Goal: Navigation & Orientation: Find specific page/section

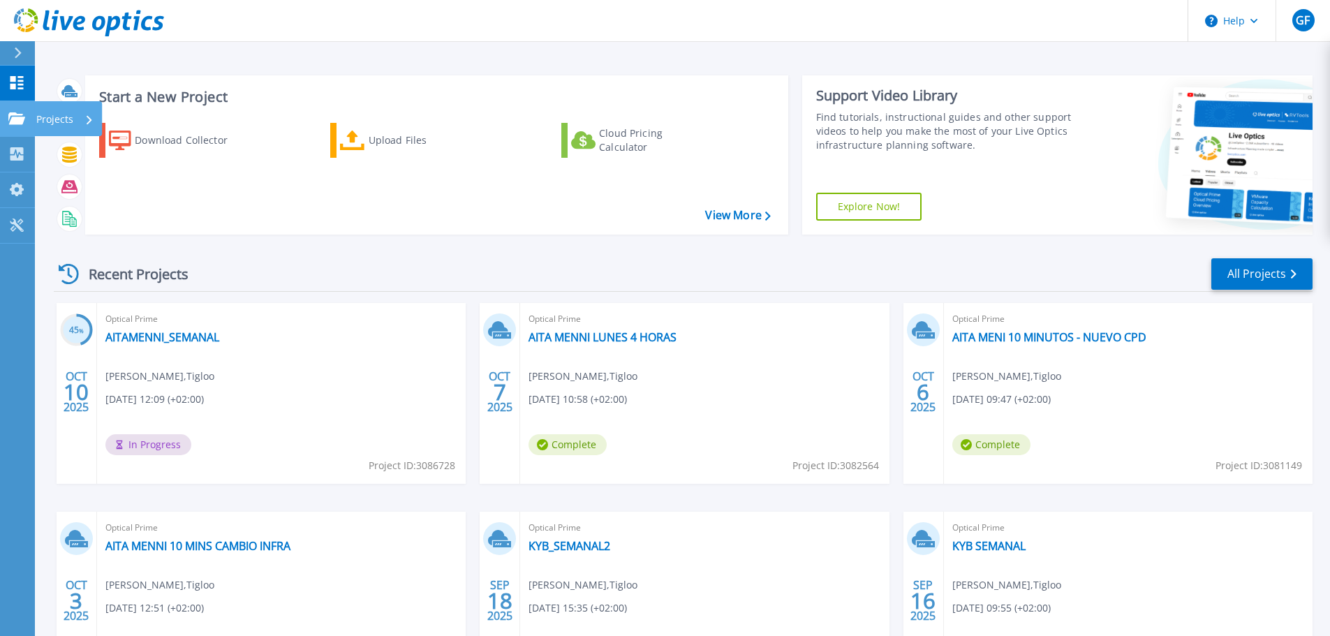
click at [35, 117] on div "Projects" at bounding box center [68, 118] width 68 height 35
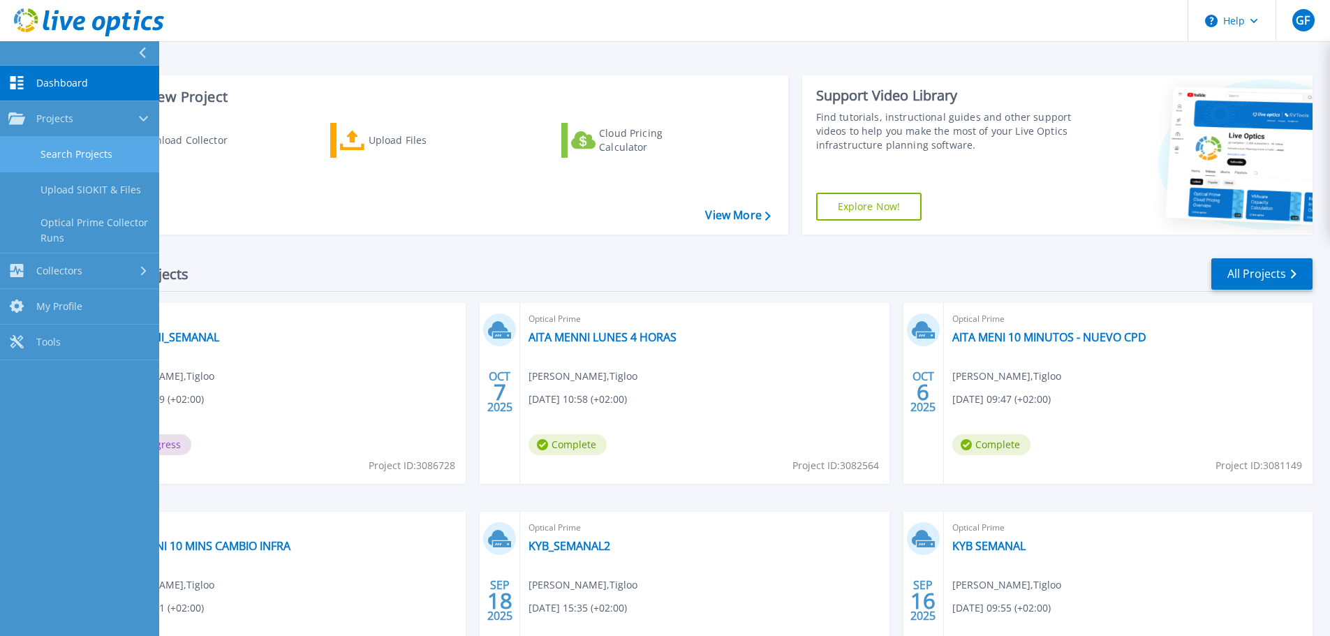
click at [59, 152] on link "Search Projects" at bounding box center [79, 155] width 159 height 36
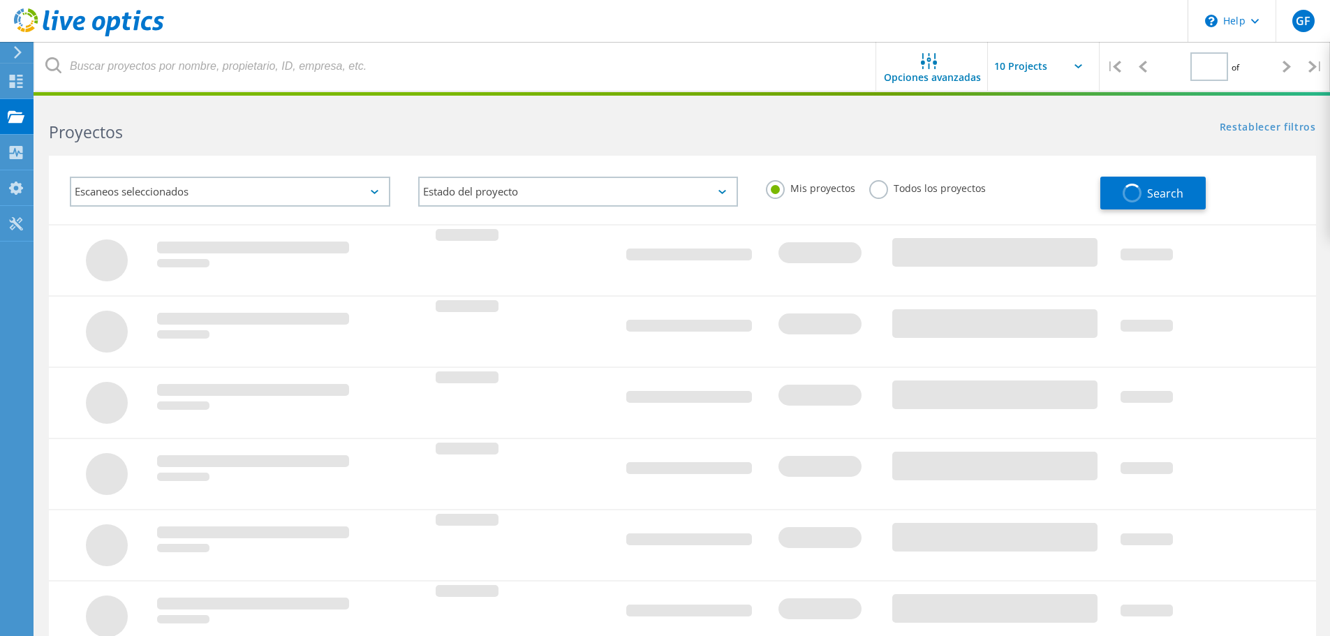
type input "1"
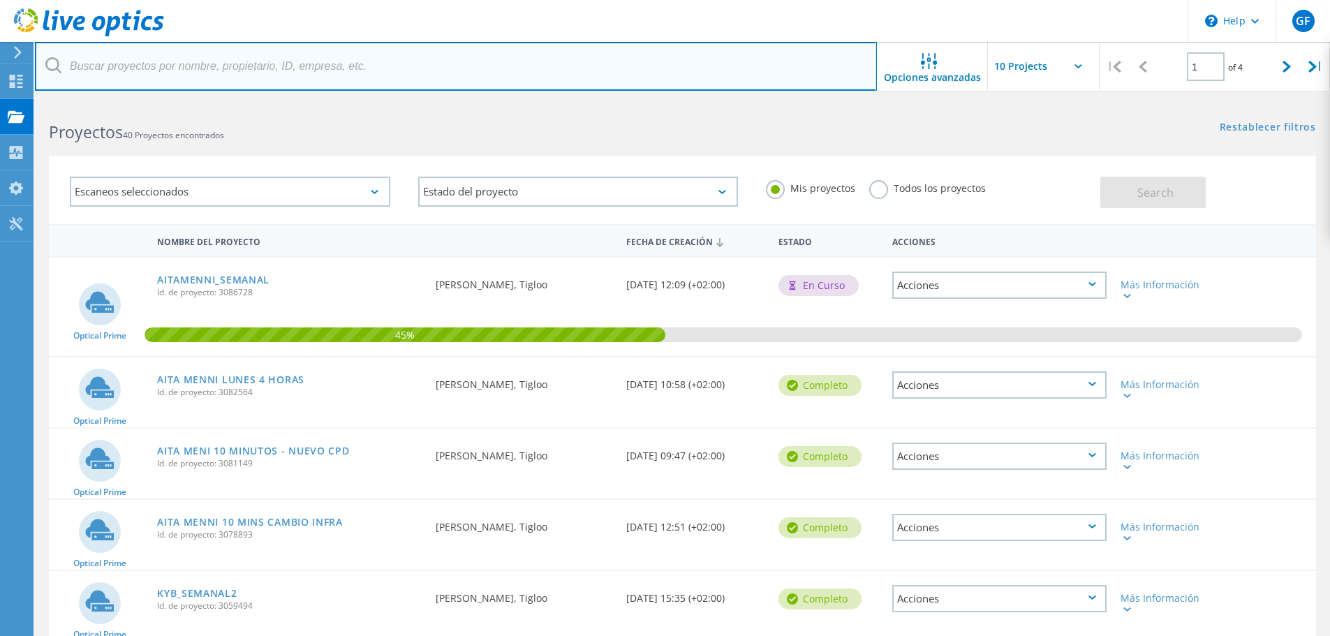
drag, startPoint x: 738, startPoint y: 87, endPoint x: 687, endPoint y: 50, distance: 63.4
click at [687, 50] on input "text" at bounding box center [456, 66] width 842 height 49
click at [691, 48] on input "text" at bounding box center [456, 66] width 842 height 49
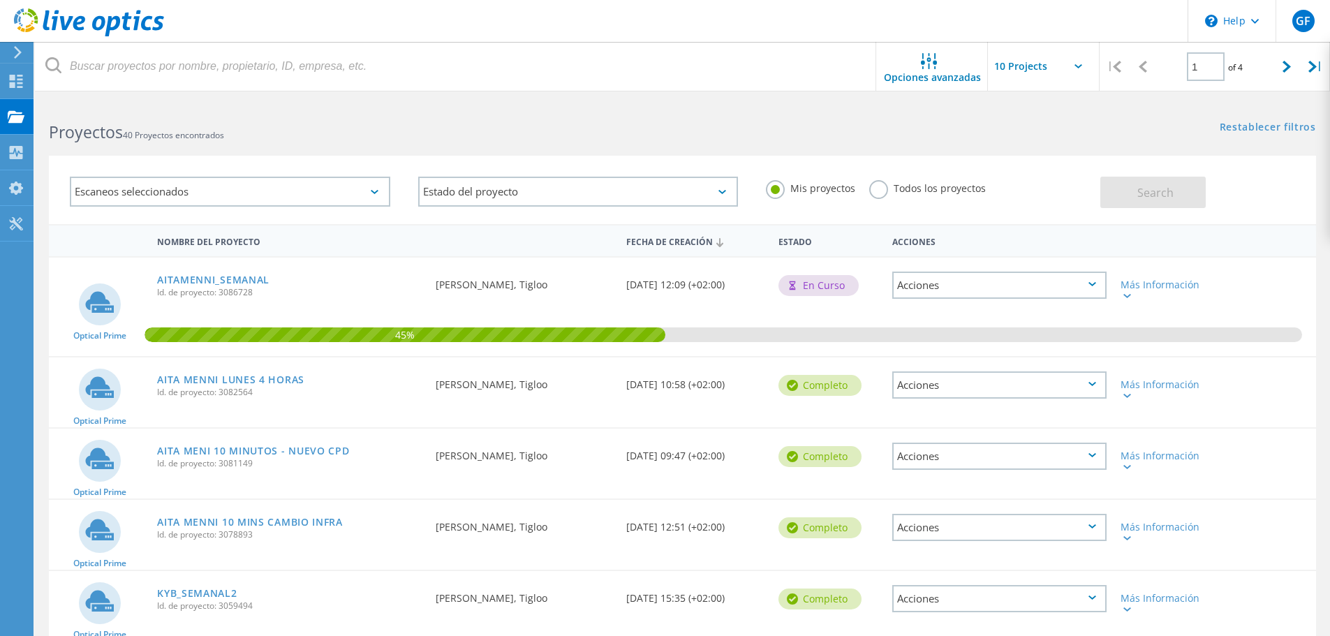
click at [617, 8] on header "\n Help Explore Helpful Articles Contact Support GF Usuario final Guillermo Fei…" at bounding box center [665, 21] width 1330 height 42
drag, startPoint x: 593, startPoint y: 21, endPoint x: 714, endPoint y: 22, distance: 121.5
click at [615, 22] on header "\n Help Explore Helpful Articles Contact Support GF Usuario final Guillermo Fei…" at bounding box center [665, 21] width 1330 height 42
drag, startPoint x: 715, startPoint y: 22, endPoint x: 667, endPoint y: 66, distance: 65.2
click at [720, 36] on header "\n Help Explore Helpful Articles Contact Support GF Usuario final Guillermo Fei…" at bounding box center [665, 21] width 1330 height 42
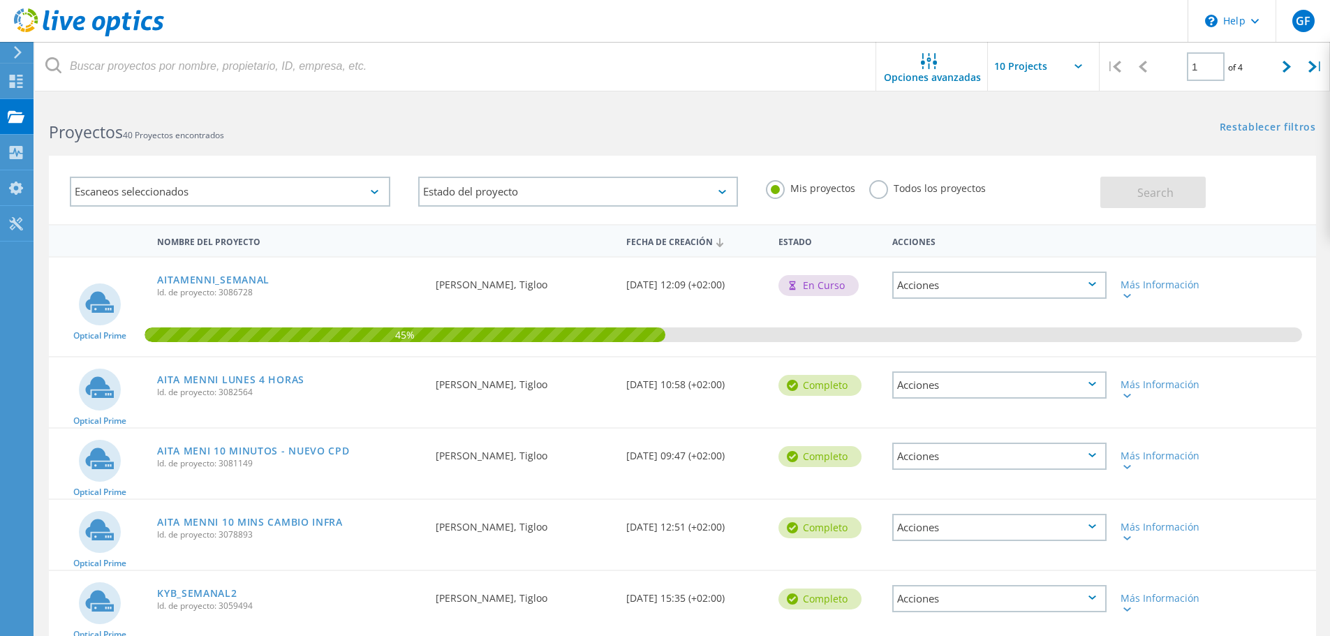
click at [584, 147] on div "Escaneos seleccionados Estado del proyecto En curso completo Publicado el Anóni…" at bounding box center [682, 181] width 1295 height 86
click at [596, 146] on div "Escaneos seleccionados Estado del proyecto En curso completo Publicado el Anóni…" at bounding box center [682, 181] width 1295 height 86
drag, startPoint x: 661, startPoint y: 101, endPoint x: 597, endPoint y: 68, distance: 71.2
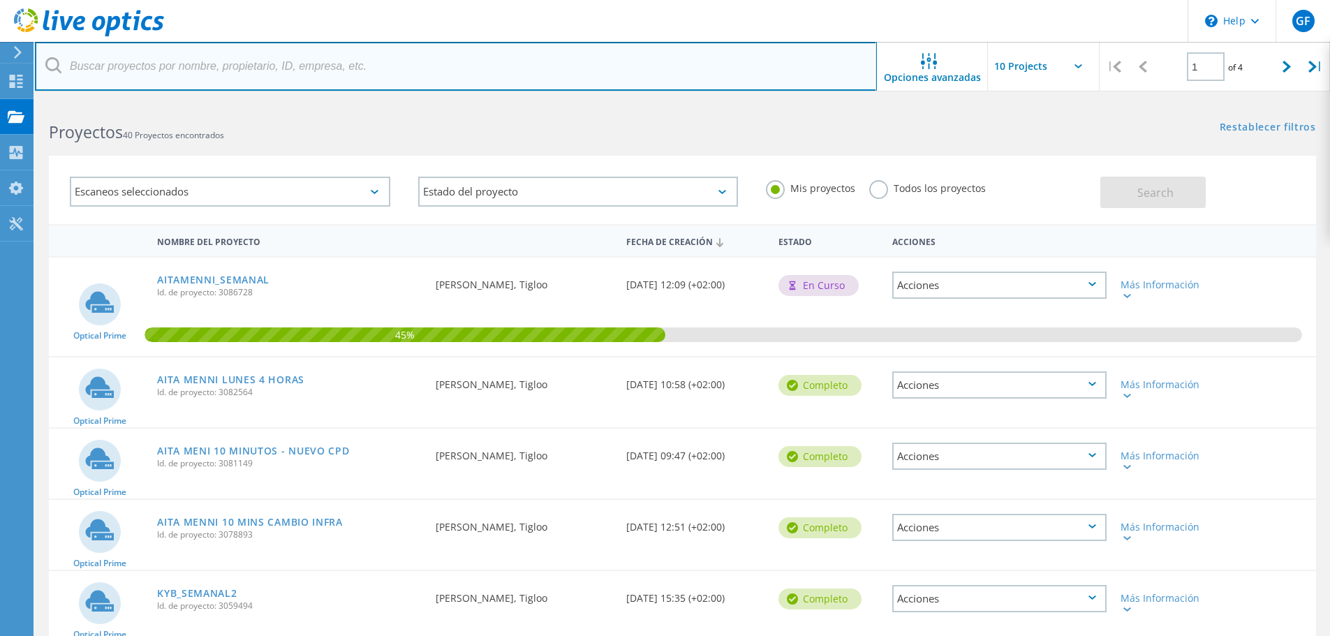
click at [597, 68] on input "text" at bounding box center [456, 66] width 842 height 49
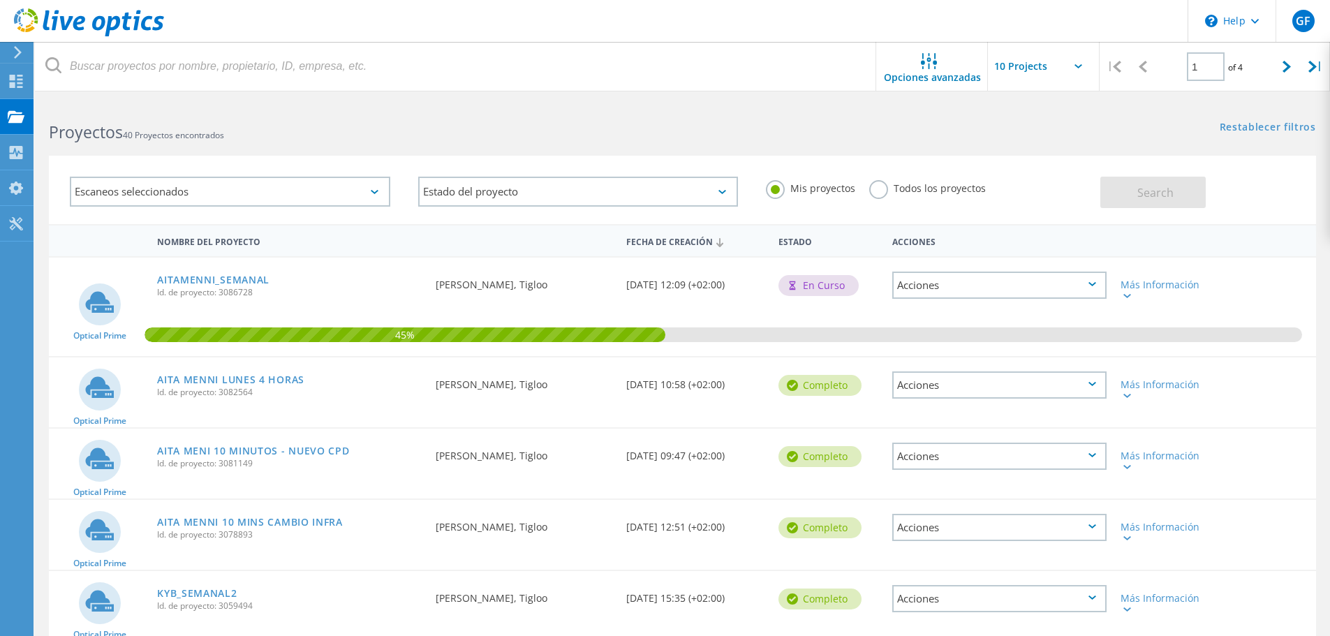
click at [662, 24] on header "\n Help Explore Helpful Articles Contact Support GF Usuario final Guillermo Fei…" at bounding box center [665, 21] width 1330 height 42
drag, startPoint x: 642, startPoint y: 18, endPoint x: 630, endPoint y: 17, distance: 11.9
click at [630, 17] on header "\n Help Explore Helpful Articles Contact Support GF Usuario final Guillermo Fei…" at bounding box center [665, 21] width 1330 height 42
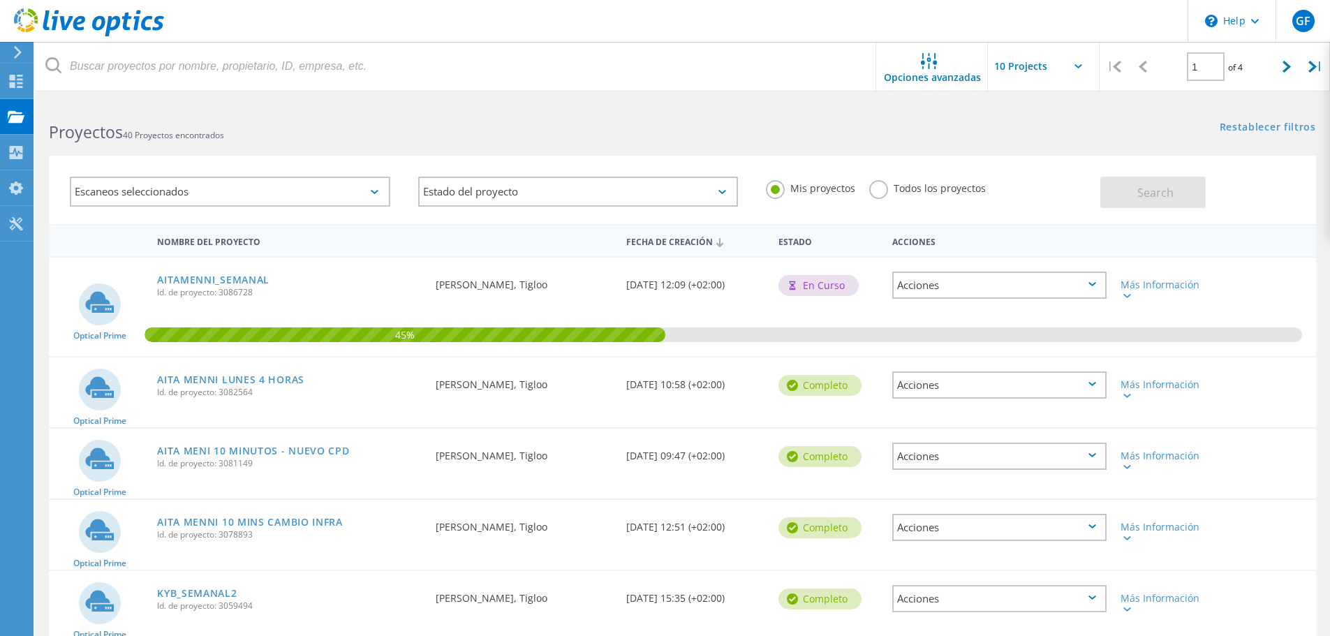
drag, startPoint x: 630, startPoint y: 17, endPoint x: 621, endPoint y: 17, distance: 9.1
click at [621, 17] on header "\n Help Explore Helpful Articles Contact Support GF Usuario final Guillermo Fei…" at bounding box center [665, 21] width 1330 height 42
click at [623, 9] on header "\n Help Explore Helpful Articles Contact Support GF Usuario final Guillermo Fei…" at bounding box center [665, 21] width 1330 height 42
click at [622, 10] on header "\n Help Explore Helpful Articles Contact Support GF Usuario final Guillermo Fei…" at bounding box center [665, 21] width 1330 height 42
click at [585, 10] on header "\n Help Explore Helpful Articles Contact Support GF Usuario final Guillermo Fei…" at bounding box center [665, 21] width 1330 height 42
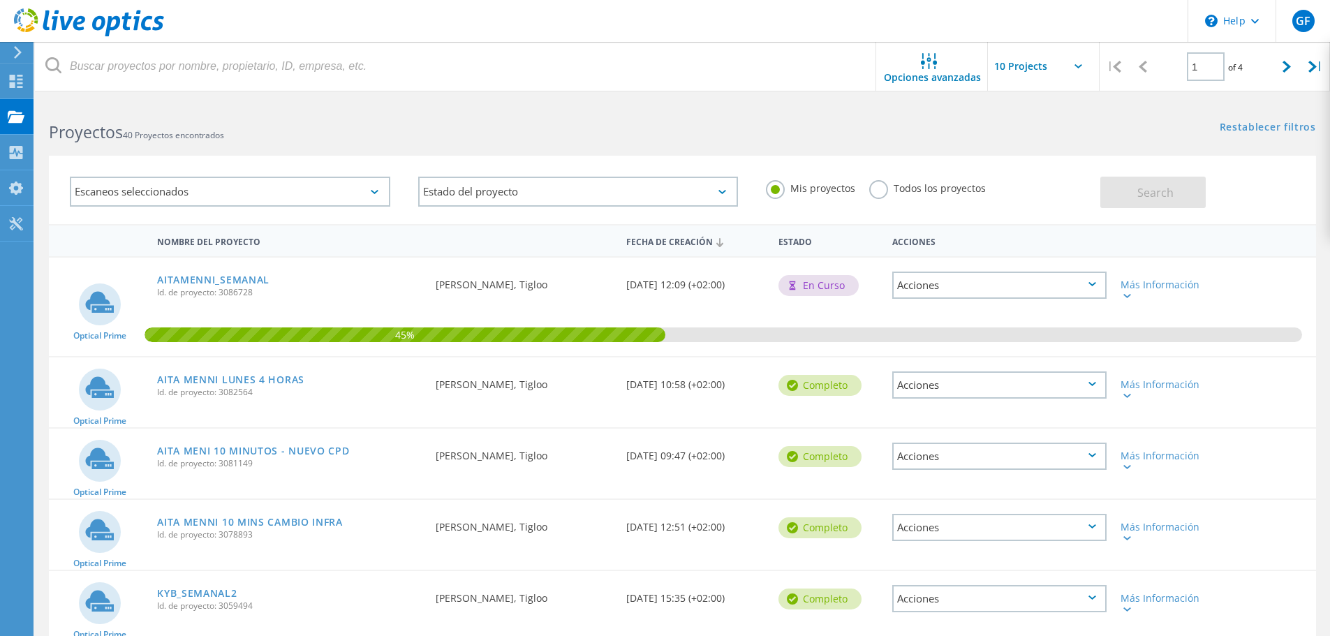
drag, startPoint x: 584, startPoint y: 8, endPoint x: 592, endPoint y: 10, distance: 8.6
click at [584, 8] on header "\n Help Explore Helpful Articles Contact Support GF Usuario final Guillermo Fei…" at bounding box center [665, 21] width 1330 height 42
click at [659, 25] on header "\n Help Explore Helpful Articles Contact Support GF Usuario final Guillermo Fei…" at bounding box center [665, 21] width 1330 height 42
click at [693, 38] on header "\n Help Explore Helpful Articles Contact Support GF Usuario final Guillermo Fei…" at bounding box center [665, 21] width 1330 height 42
click at [671, 15] on header "\n Help Explore Helpful Articles Contact Support GF Usuario final Guillermo Fei…" at bounding box center [665, 21] width 1330 height 42
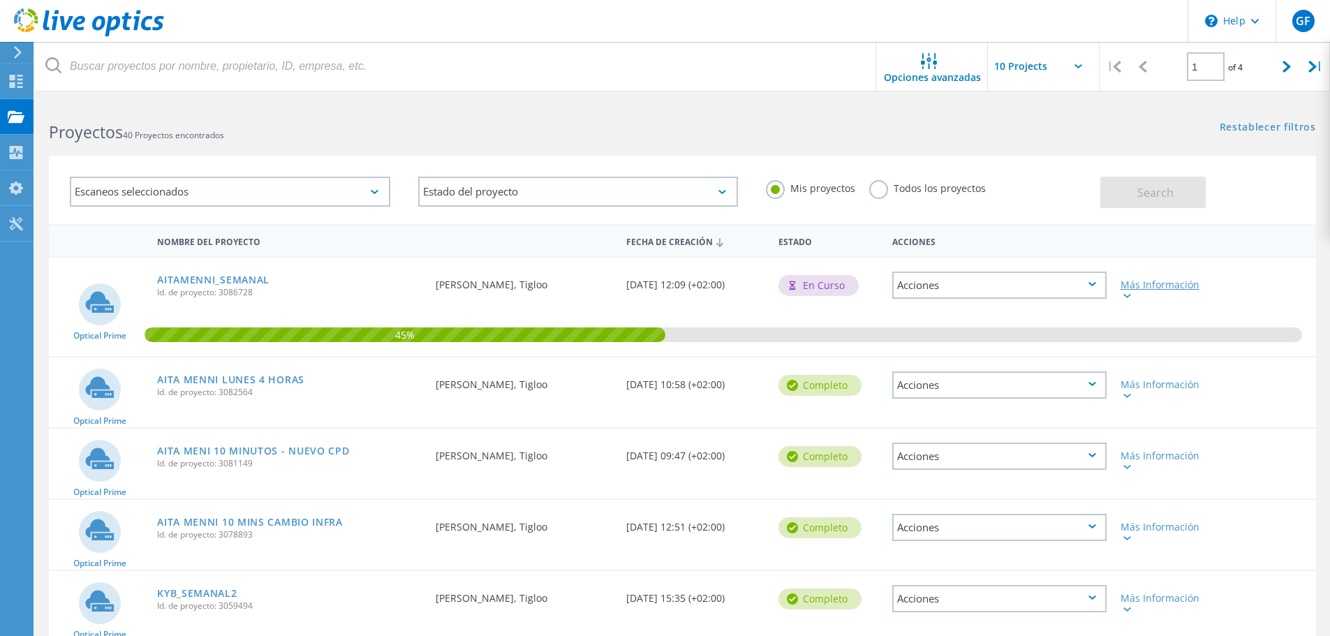
click at [1127, 289] on lo-svg-helper at bounding box center [1125, 295] width 10 height 12
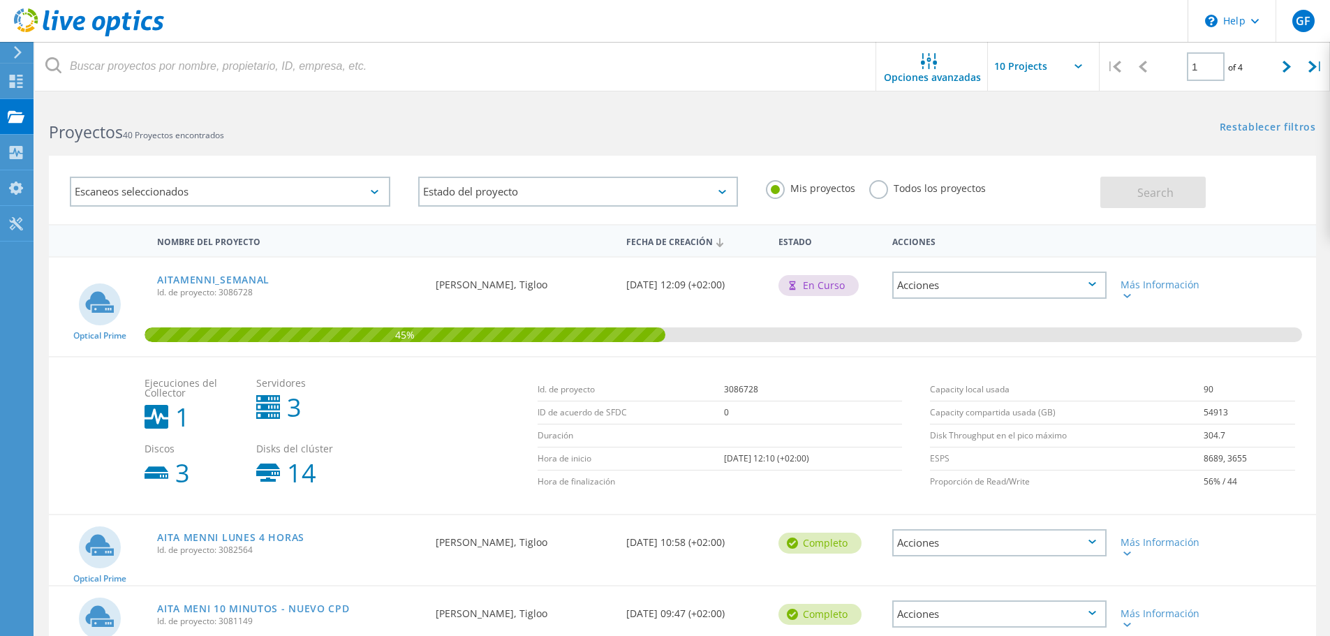
drag, startPoint x: 944, startPoint y: 122, endPoint x: 935, endPoint y: 126, distance: 9.7
click at [916, 112] on div "Restablecer filtros Mostrar filtros" at bounding box center [1005, 114] width 647 height 26
drag, startPoint x: 937, startPoint y: 128, endPoint x: 929, endPoint y: 127, distance: 7.8
click at [929, 127] on div "Proyectos 40 Proyectos encontrados Restablecer filtros Mostrar filtros" at bounding box center [682, 119] width 1295 height 37
drag, startPoint x: 929, startPoint y: 127, endPoint x: 920, endPoint y: 128, distance: 9.2
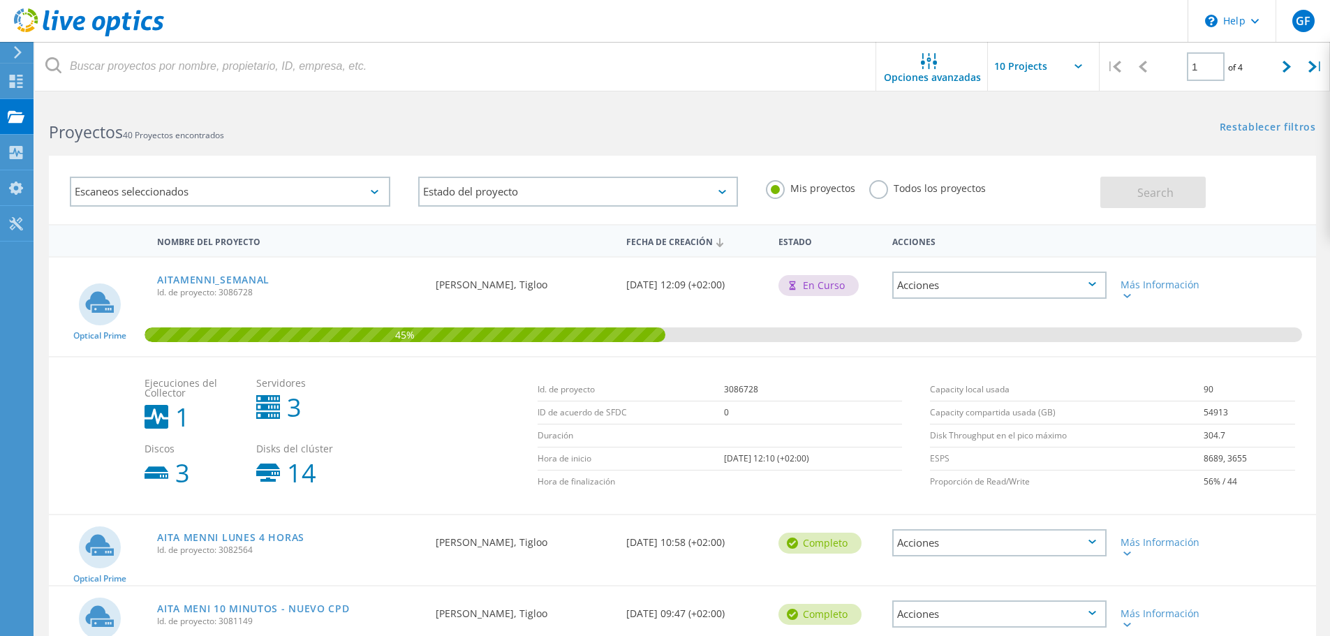
click at [929, 127] on div "Proyectos 40 Proyectos encontrados Restablecer filtros Mostrar filtros" at bounding box center [682, 119] width 1295 height 37
